Goal: Task Accomplishment & Management: Complete application form

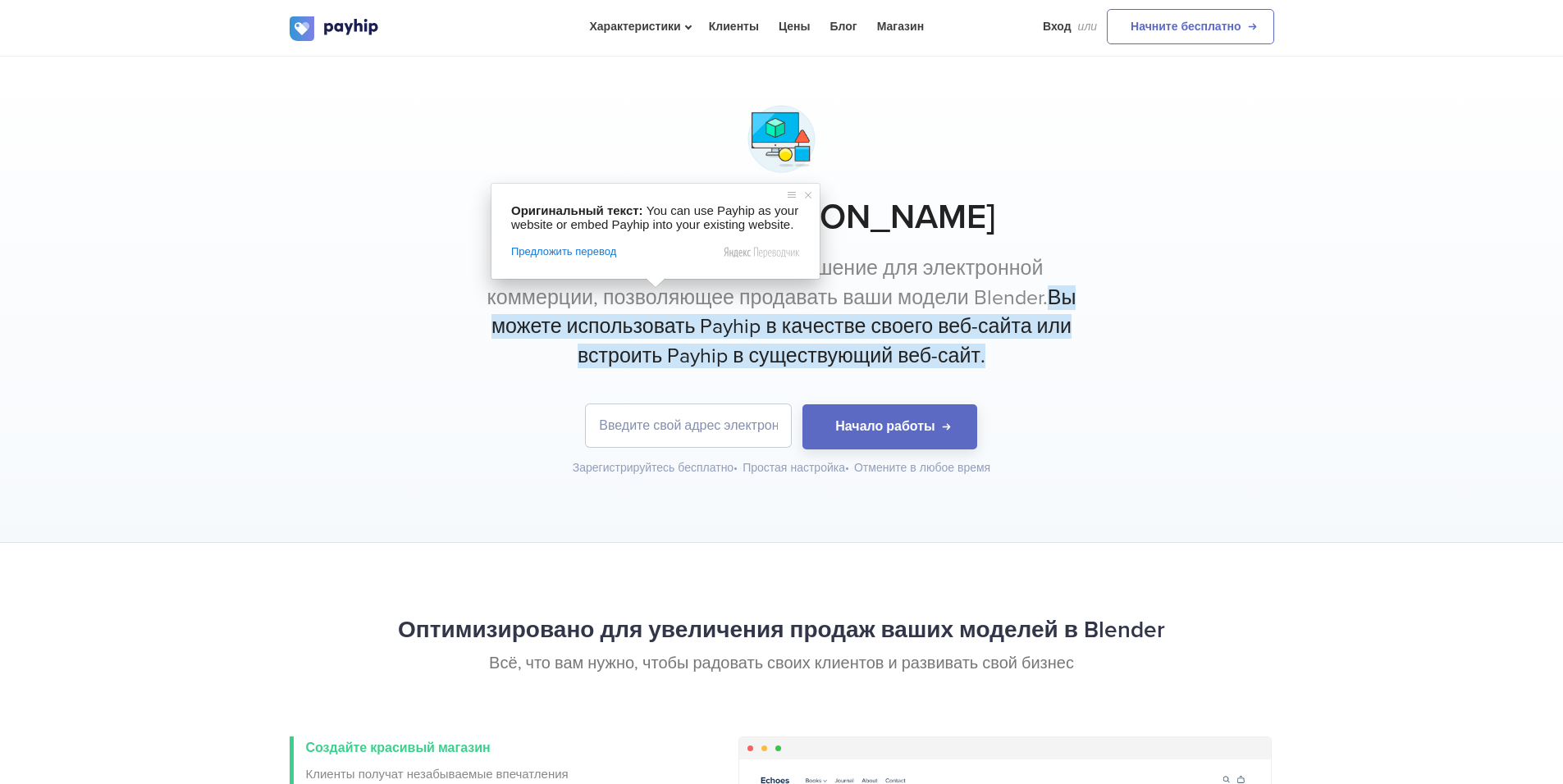
click at [1281, 342] on div "Продажа [PERSON_NAME] Payhip — это универсальное решение для электронной коммер…" at bounding box center [782, 300] width 1563 height 486
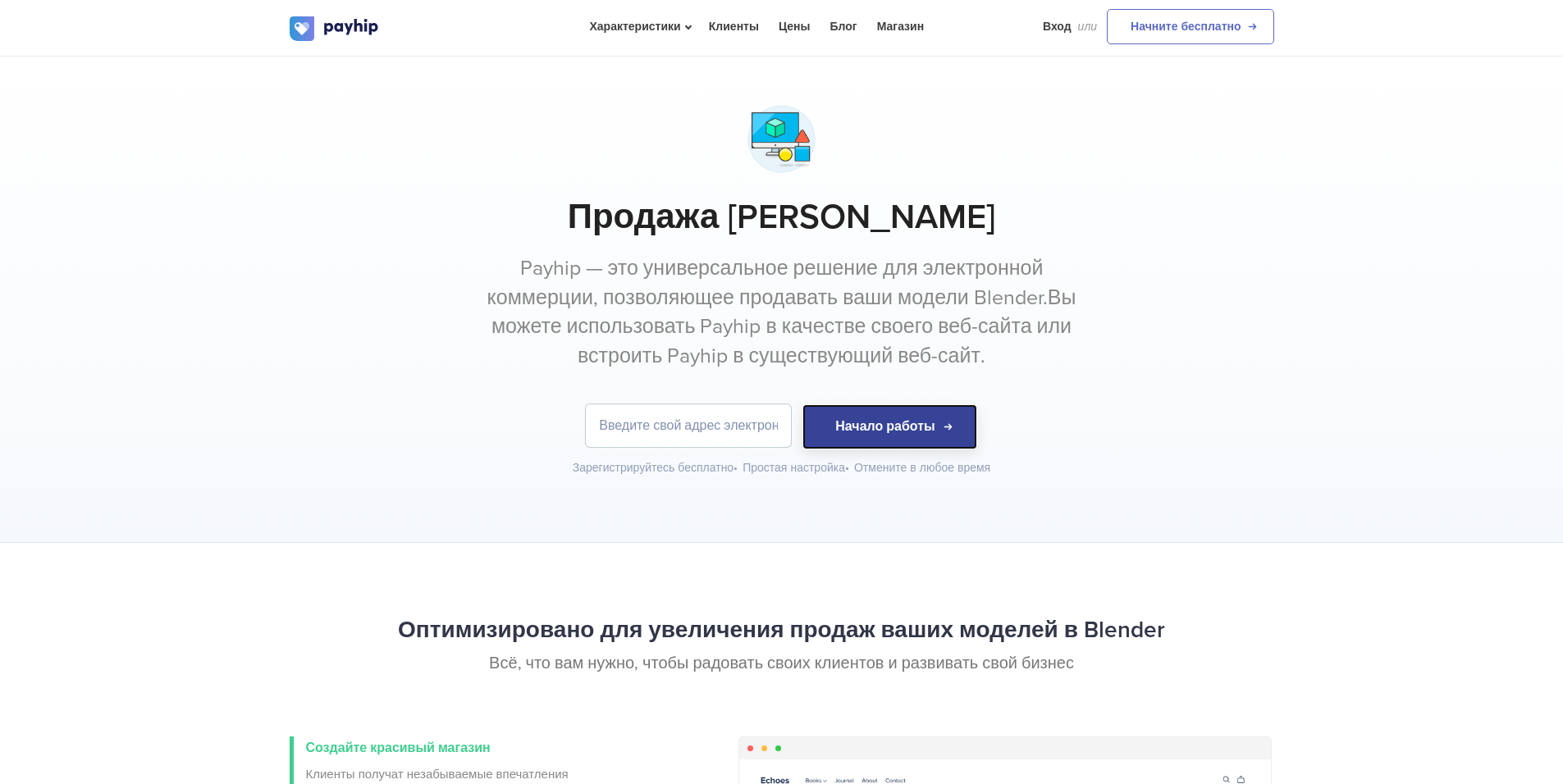
click at [885, 426] on ya-tr-span "Начало работы" at bounding box center [884, 427] width 99 height 17
click at [711, 395] on div "Продажа [PERSON_NAME] Payhip — это универсальное решение для электронной коммер…" at bounding box center [782, 286] width 985 height 379
click at [669, 428] on input "email" at bounding box center [689, 426] width 205 height 43
type input "[EMAIL_ADDRESS][DOMAIN_NAME]"
click at [854, 445] on button "Начало работы" at bounding box center [889, 427] width 174 height 46
